Goal: Find specific page/section

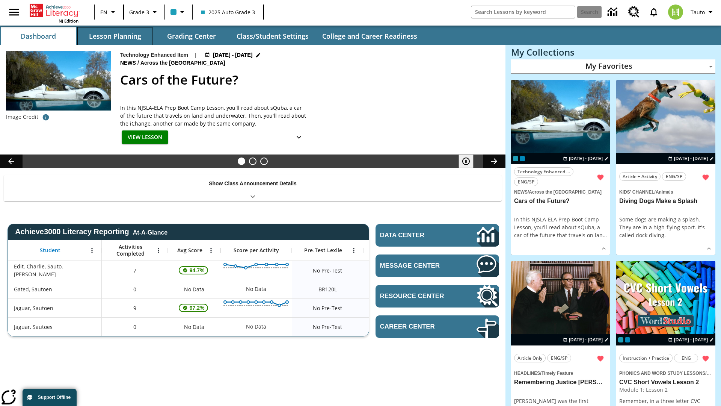
click at [115, 36] on button "Lesson Planning" at bounding box center [114, 36] width 75 height 18
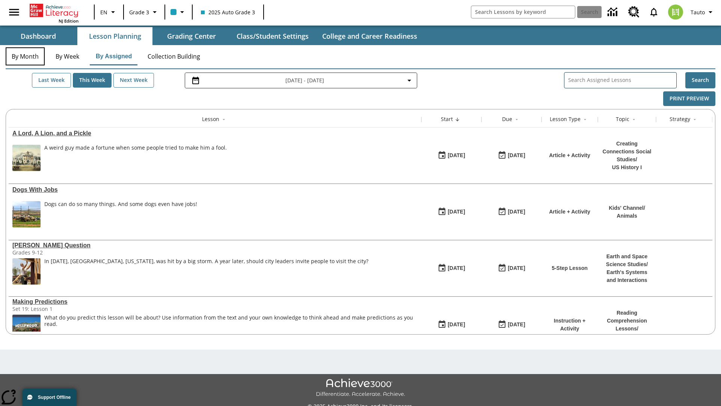
click at [25, 56] on button "By Month" at bounding box center [25, 56] width 39 height 18
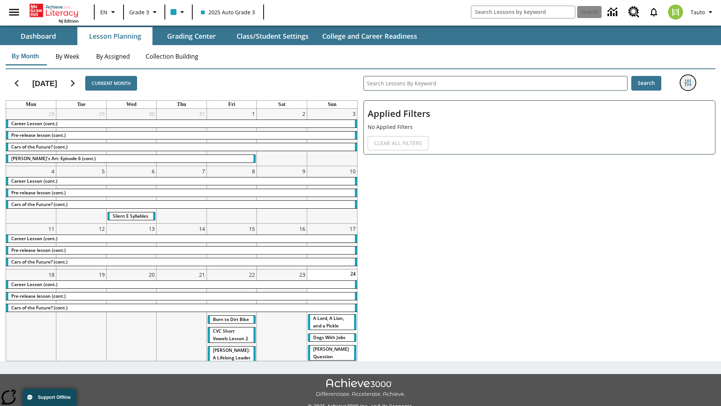
click at [688, 83] on icon "Filters Side menu" at bounding box center [688, 82] width 7 height 7
